Goal: Task Accomplishment & Management: Manage account settings

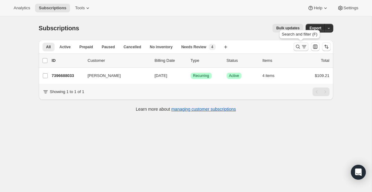
click at [299, 45] on icon "Search and filter results" at bounding box center [298, 47] width 6 height 6
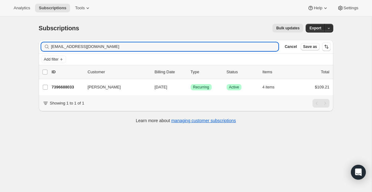
drag, startPoint x: 195, startPoint y: 44, endPoint x: 9, endPoint y: 32, distance: 186.0
click at [9, 32] on div "Subscriptions. This page is ready Subscriptions Bulk updates More actions Bulk …" at bounding box center [186, 112] width 372 height 192
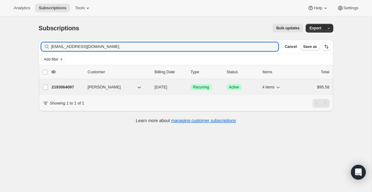
type input "[EMAIL_ADDRESS][DOMAIN_NAME]"
click at [204, 89] on span "Recurring" at bounding box center [201, 87] width 16 height 5
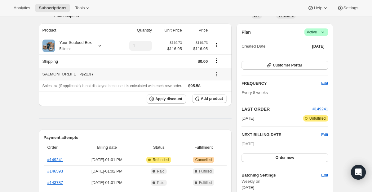
scroll to position [55, 0]
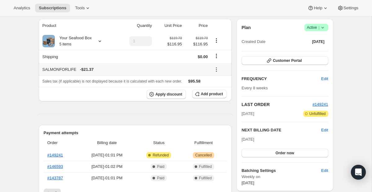
click at [216, 70] on icon at bounding box center [216, 70] width 6 height 6
click at [215, 90] on span "Remove" at bounding box center [219, 92] width 15 height 5
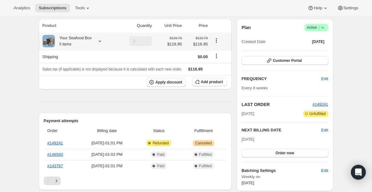
scroll to position [0, 0]
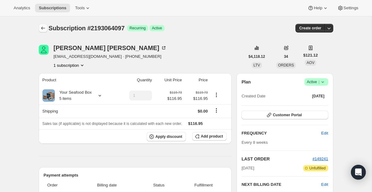
click at [43, 27] on icon "Subscriptions" at bounding box center [43, 28] width 6 height 6
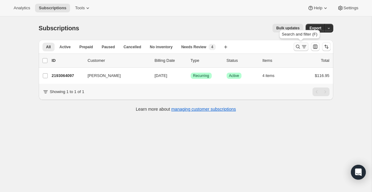
click at [303, 47] on icon "Search and filter results" at bounding box center [304, 47] width 6 height 6
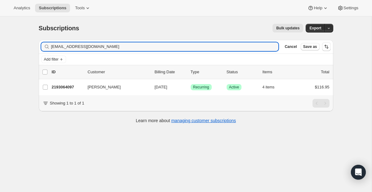
drag, startPoint x: 148, startPoint y: 49, endPoint x: 3, endPoint y: 30, distance: 146.2
click at [7, 30] on div "Subscriptions. This page is ready Subscriptions Bulk updates More actions Bulk …" at bounding box center [186, 112] width 372 height 192
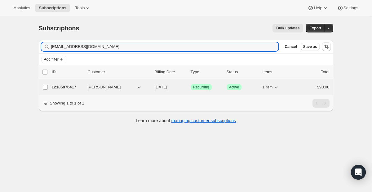
type input "[EMAIL_ADDRESS][DOMAIN_NAME]"
click at [193, 86] on span "Recurring" at bounding box center [201, 87] width 16 height 5
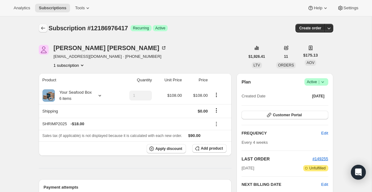
click at [43, 30] on icon "Subscriptions" at bounding box center [43, 28] width 6 height 6
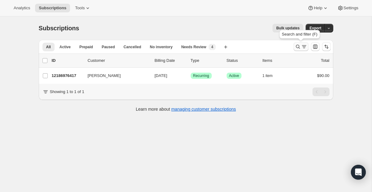
click at [302, 45] on icon "Search and filter results" at bounding box center [304, 47] width 6 height 6
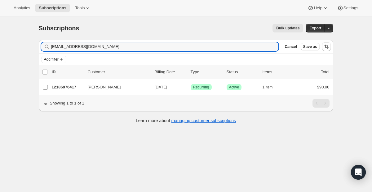
drag, startPoint x: 135, startPoint y: 47, endPoint x: 42, endPoint y: 25, distance: 95.8
click at [42, 25] on div "Subscriptions. This page is ready Subscriptions Bulk updates More actions Bulk …" at bounding box center [185, 73] width 309 height 114
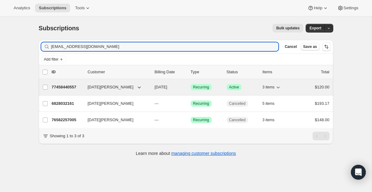
type input "[EMAIL_ADDRESS][DOMAIN_NAME]"
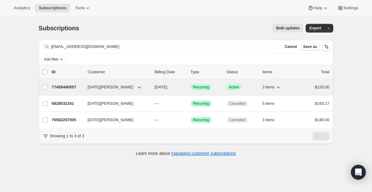
click at [203, 89] on span "Recurring" at bounding box center [201, 87] width 16 height 5
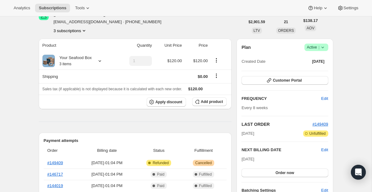
scroll to position [56, 0]
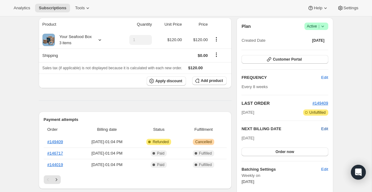
click at [324, 128] on span "Edit" at bounding box center [324, 129] width 7 height 6
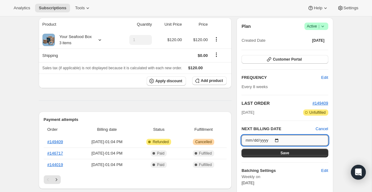
click at [279, 140] on input "[DATE]" at bounding box center [284, 140] width 86 height 11
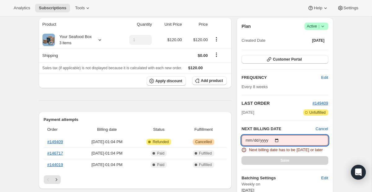
click at [280, 141] on input "[DATE]" at bounding box center [284, 140] width 86 height 11
type input "[DATE]"
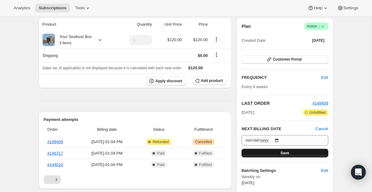
click at [287, 151] on span "Save" at bounding box center [284, 153] width 9 height 5
